Goal: Obtain resource: Download file/media

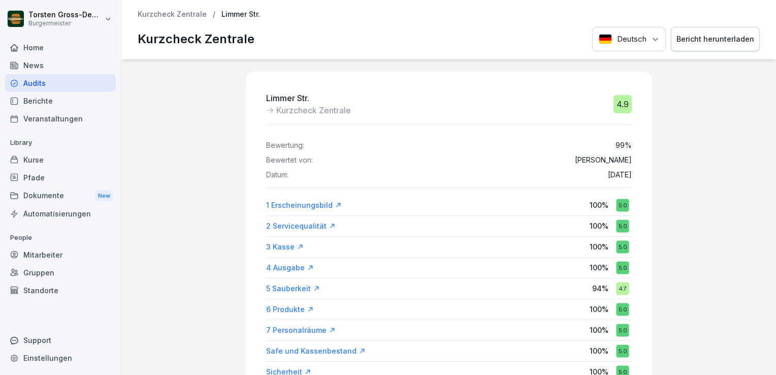
click at [34, 81] on div "Audits" at bounding box center [60, 83] width 111 height 18
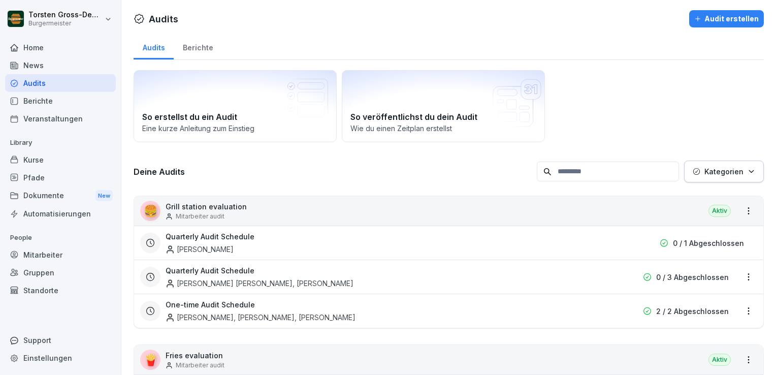
click at [193, 48] on div "Berichte" at bounding box center [198, 47] width 48 height 26
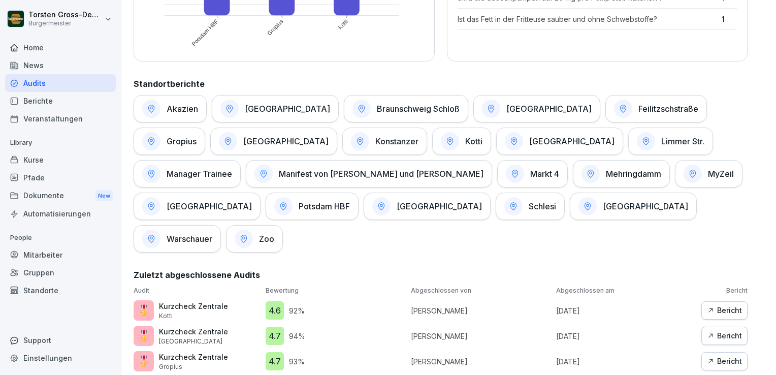
scroll to position [452, 0]
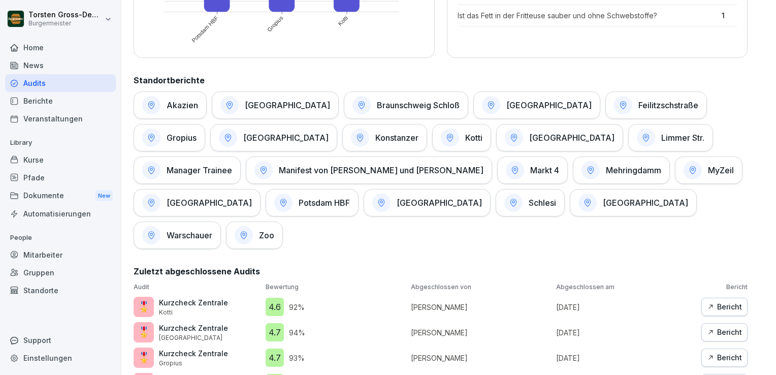
click at [271, 101] on h1 "[GEOGRAPHIC_DATA]" at bounding box center [287, 105] width 85 height 10
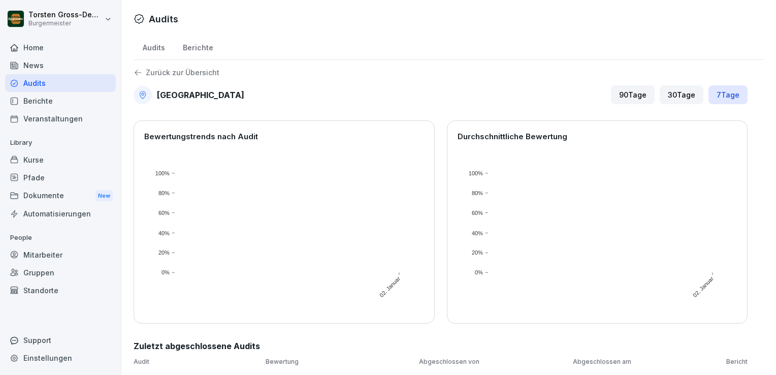
scroll to position [6, 0]
click at [672, 88] on div "30 Tage" at bounding box center [682, 94] width 44 height 19
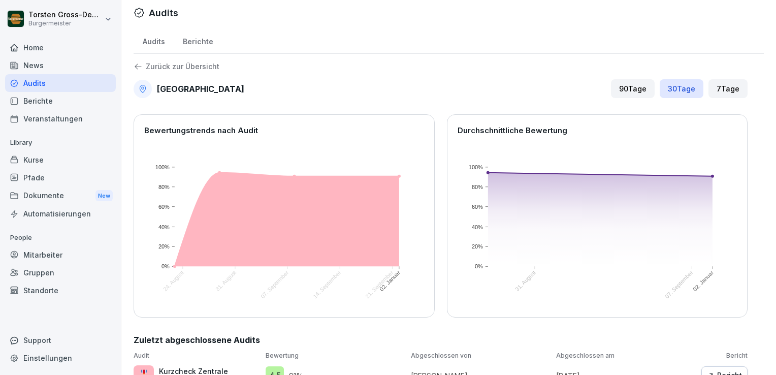
scroll to position [57, 0]
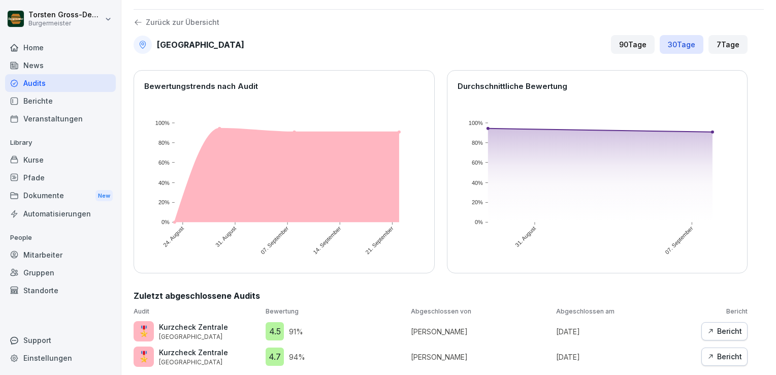
click at [715, 326] on div "Bericht" at bounding box center [724, 331] width 35 height 11
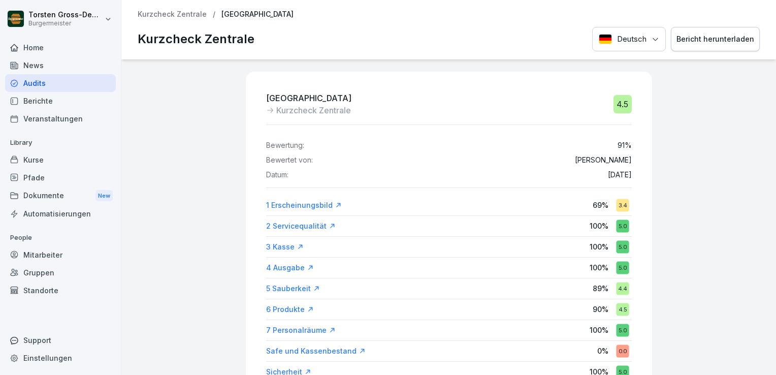
click at [722, 40] on div "Bericht herunterladen" at bounding box center [715, 39] width 78 height 11
click at [34, 82] on div "Audits" at bounding box center [60, 83] width 111 height 18
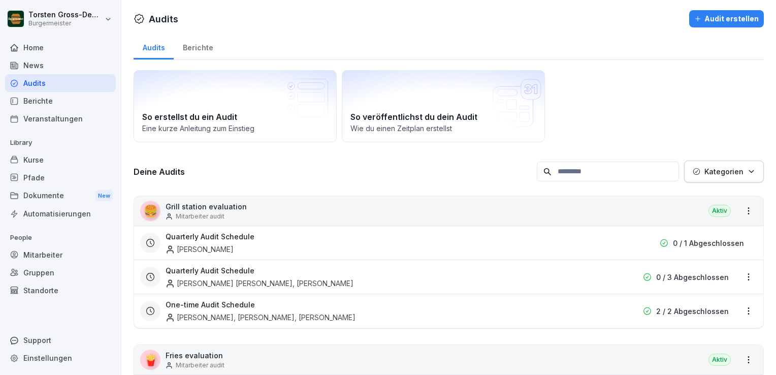
click at [199, 44] on div "Berichte" at bounding box center [198, 47] width 48 height 26
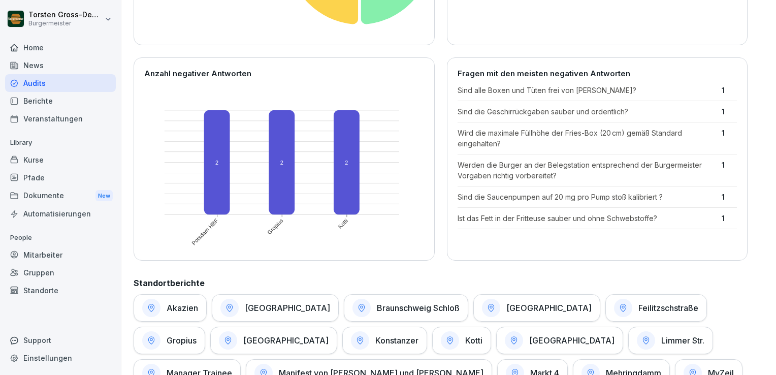
scroll to position [254, 0]
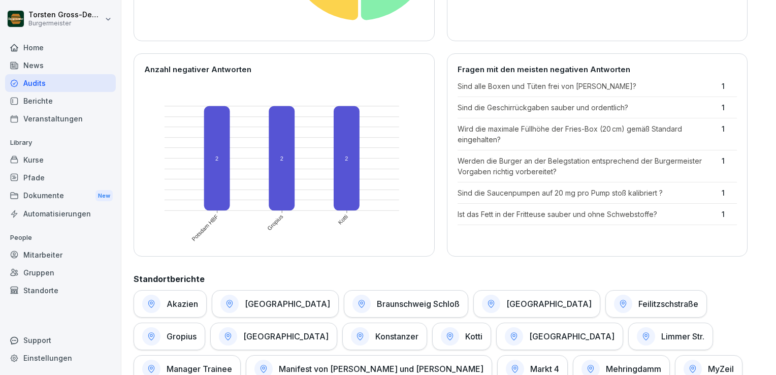
click at [396, 306] on h1 "Braunschweig Schloß" at bounding box center [418, 304] width 83 height 10
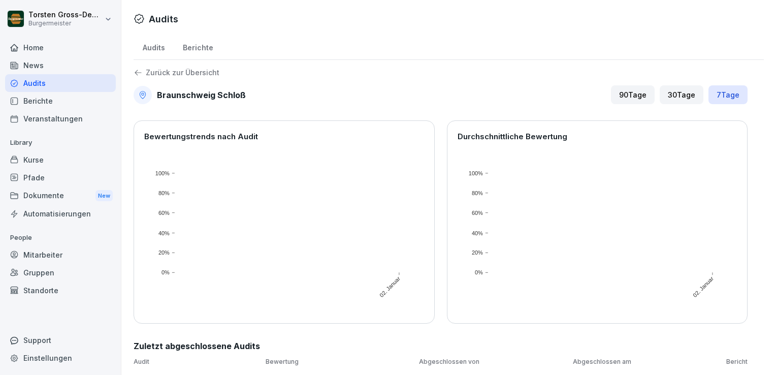
click at [668, 87] on div "30 Tage" at bounding box center [682, 94] width 44 height 19
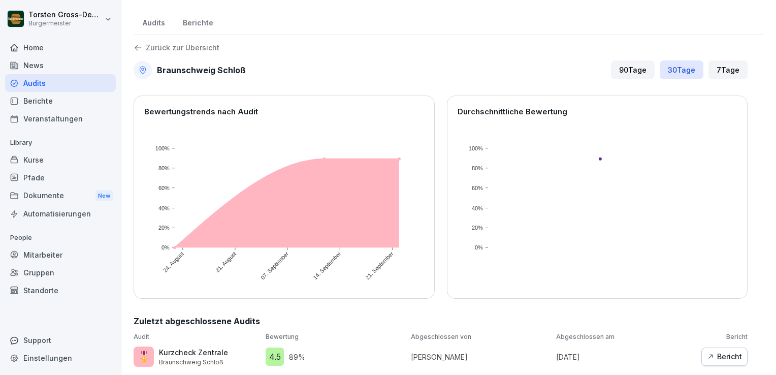
click at [720, 351] on div "Bericht" at bounding box center [724, 356] width 35 height 11
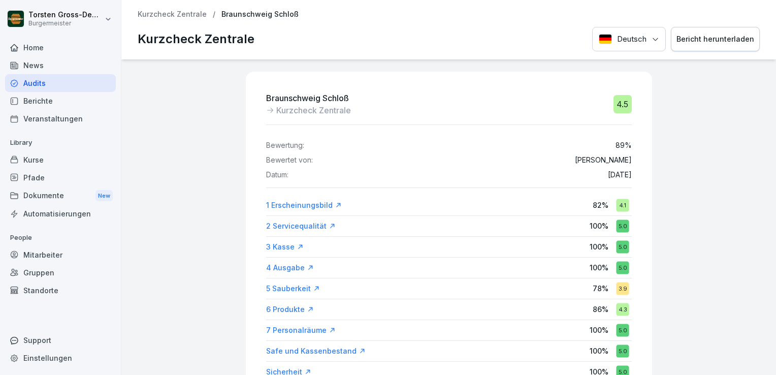
click at [699, 38] on div "Bericht herunterladen" at bounding box center [715, 39] width 78 height 11
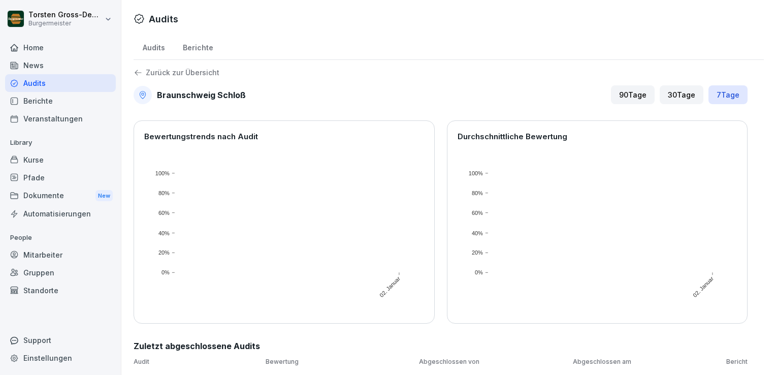
click at [39, 99] on div "Berichte" at bounding box center [60, 101] width 111 height 18
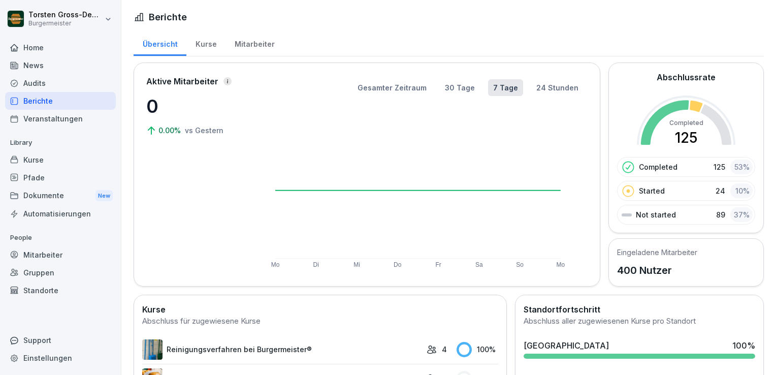
click at [32, 83] on div "Audits" at bounding box center [60, 83] width 111 height 18
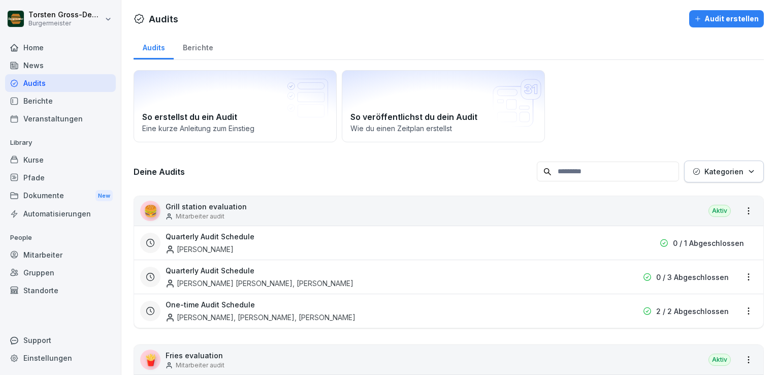
click at [194, 48] on div "Berichte" at bounding box center [198, 47] width 48 height 26
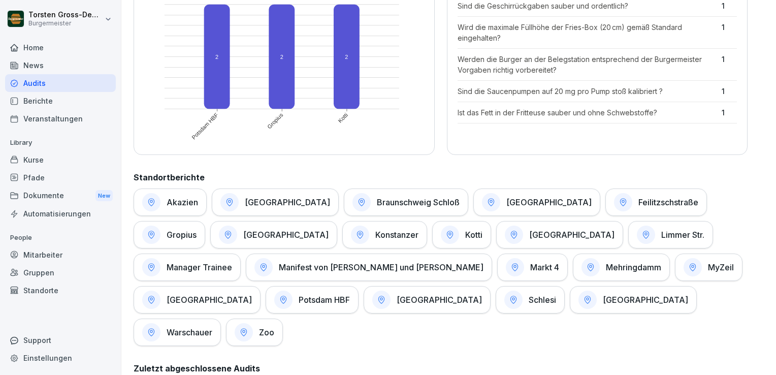
scroll to position [406, 0]
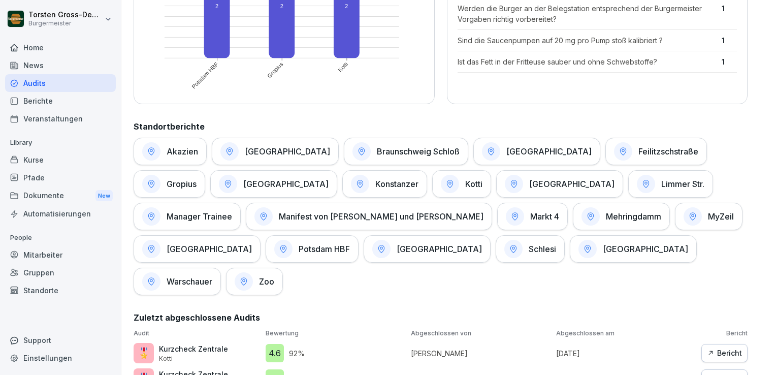
click at [661, 184] on h1 "Limmer Str." at bounding box center [682, 184] width 43 height 10
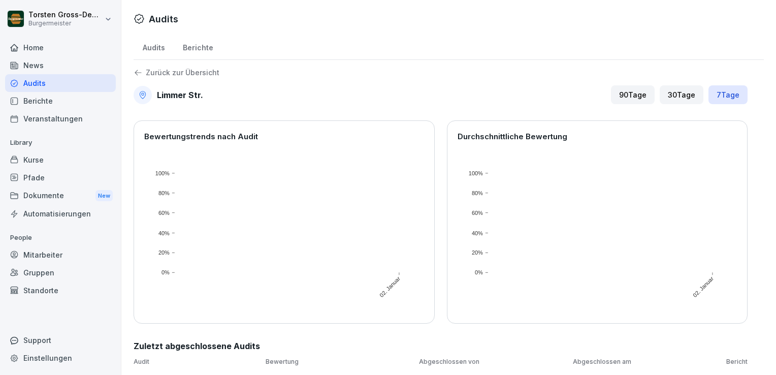
click at [670, 85] on div "30 Tage" at bounding box center [682, 94] width 44 height 19
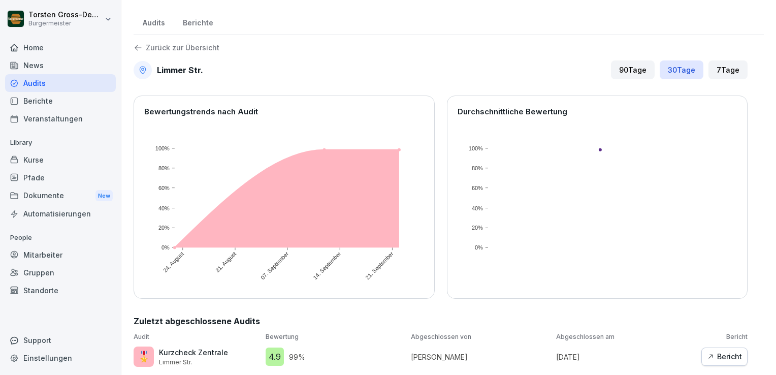
click at [722, 351] on div "Bericht" at bounding box center [724, 356] width 35 height 11
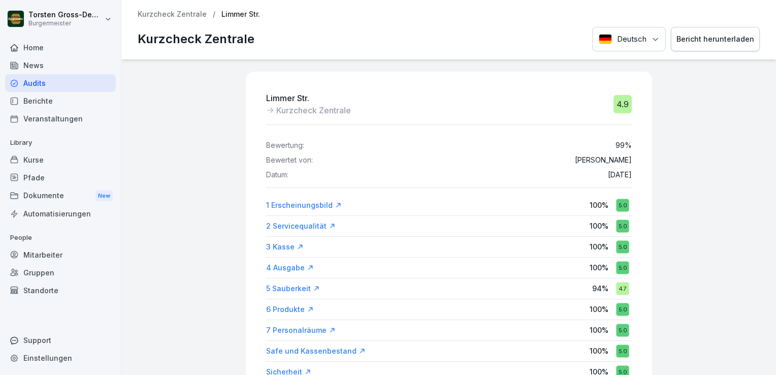
click at [697, 36] on div "Bericht herunterladen" at bounding box center [715, 39] width 78 height 11
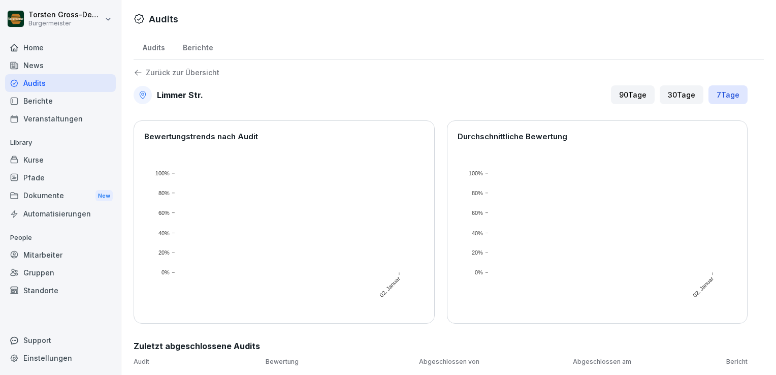
scroll to position [6, 0]
click at [201, 40] on div "Berichte" at bounding box center [198, 47] width 48 height 26
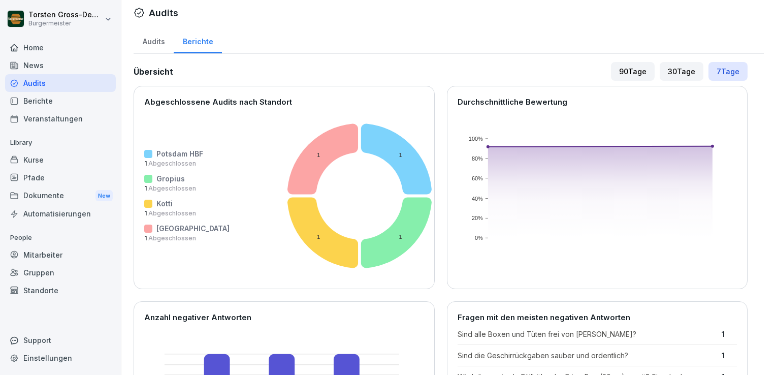
click at [670, 72] on div "30 Tage" at bounding box center [682, 71] width 44 height 19
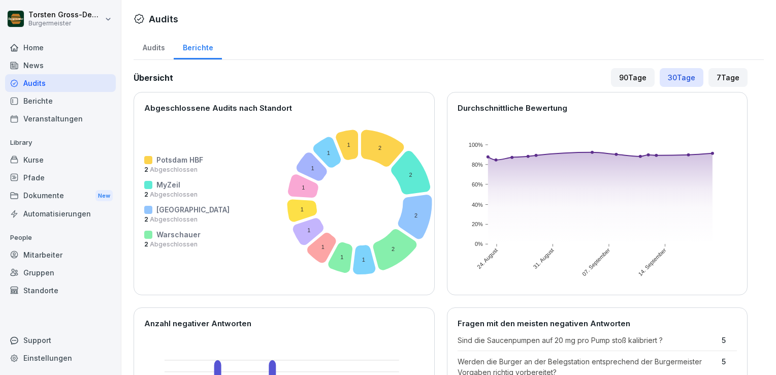
click at [616, 70] on div "90 Tage" at bounding box center [633, 77] width 44 height 19
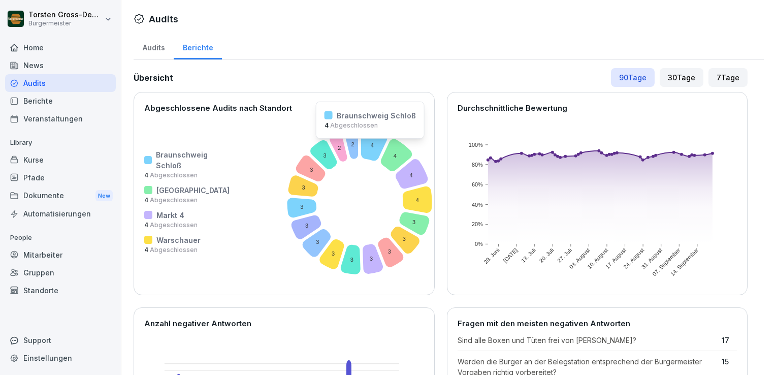
click at [362, 145] on icon at bounding box center [375, 145] width 26 height 31
